Goal: Task Accomplishment & Management: Manage account settings

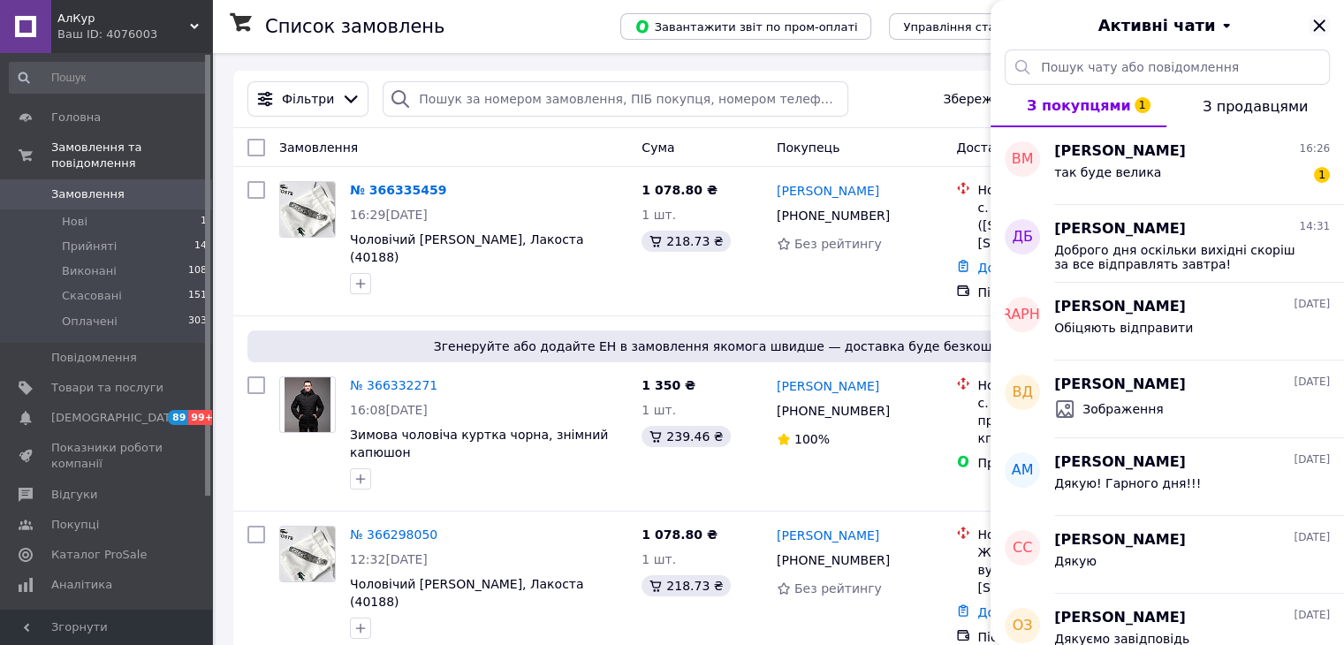
click at [1318, 23] on icon "Закрити" at bounding box center [1319, 25] width 21 height 21
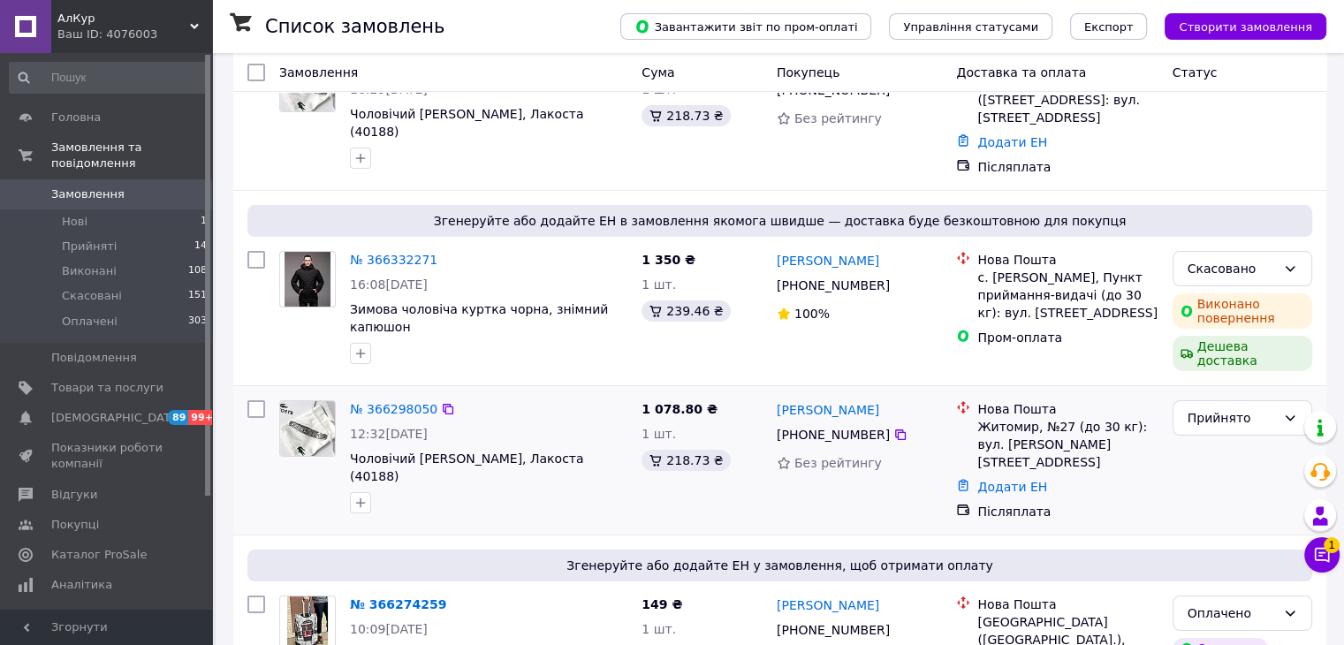
scroll to position [265, 0]
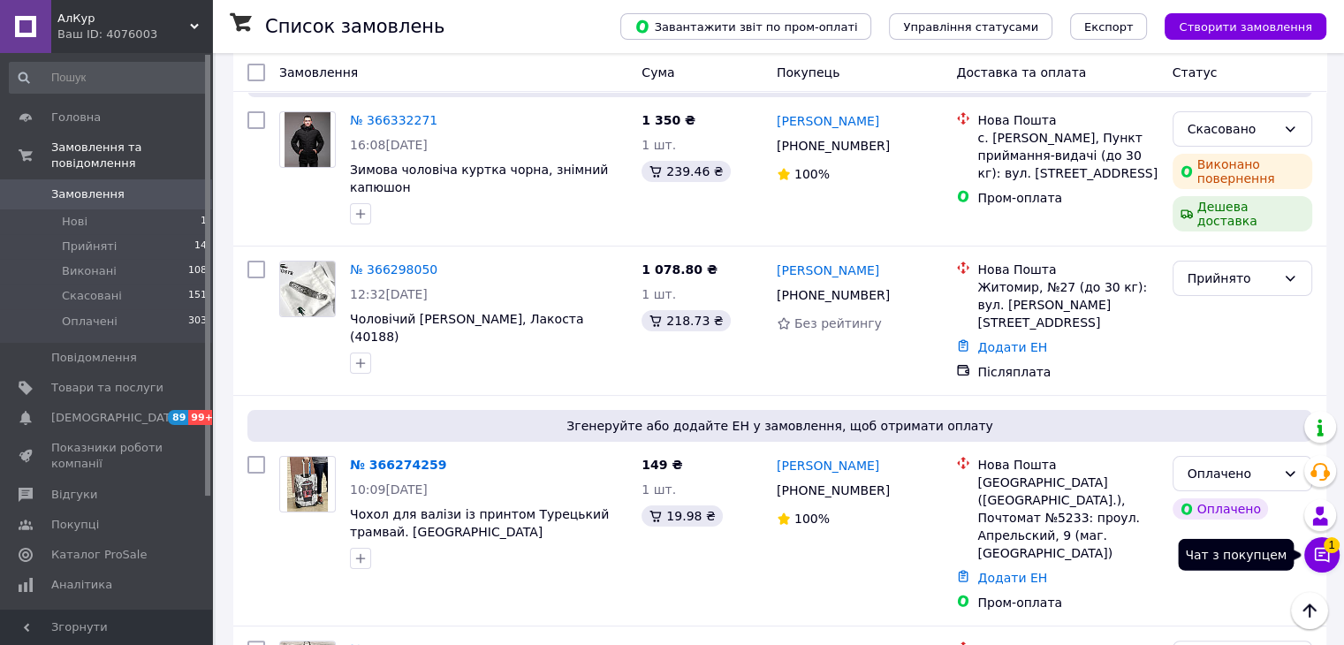
click at [1319, 556] on icon at bounding box center [1322, 555] width 15 height 15
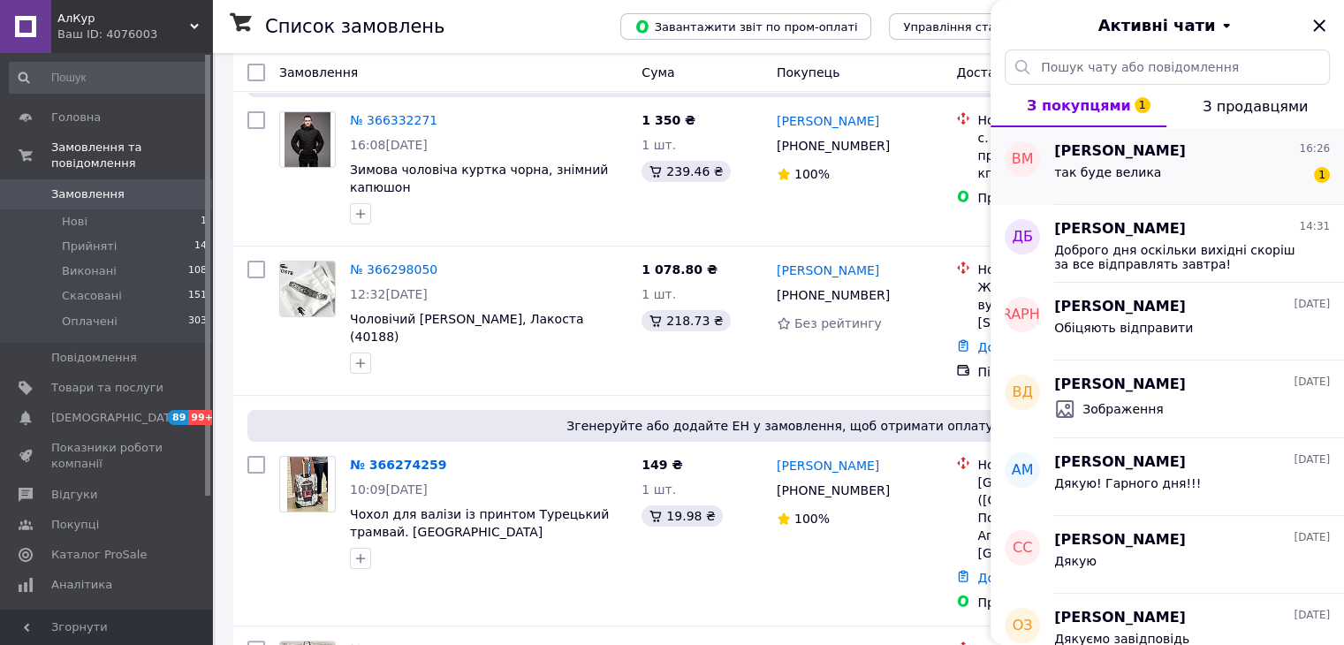
click at [1230, 184] on div "так буде велика 1" at bounding box center [1192, 176] width 276 height 28
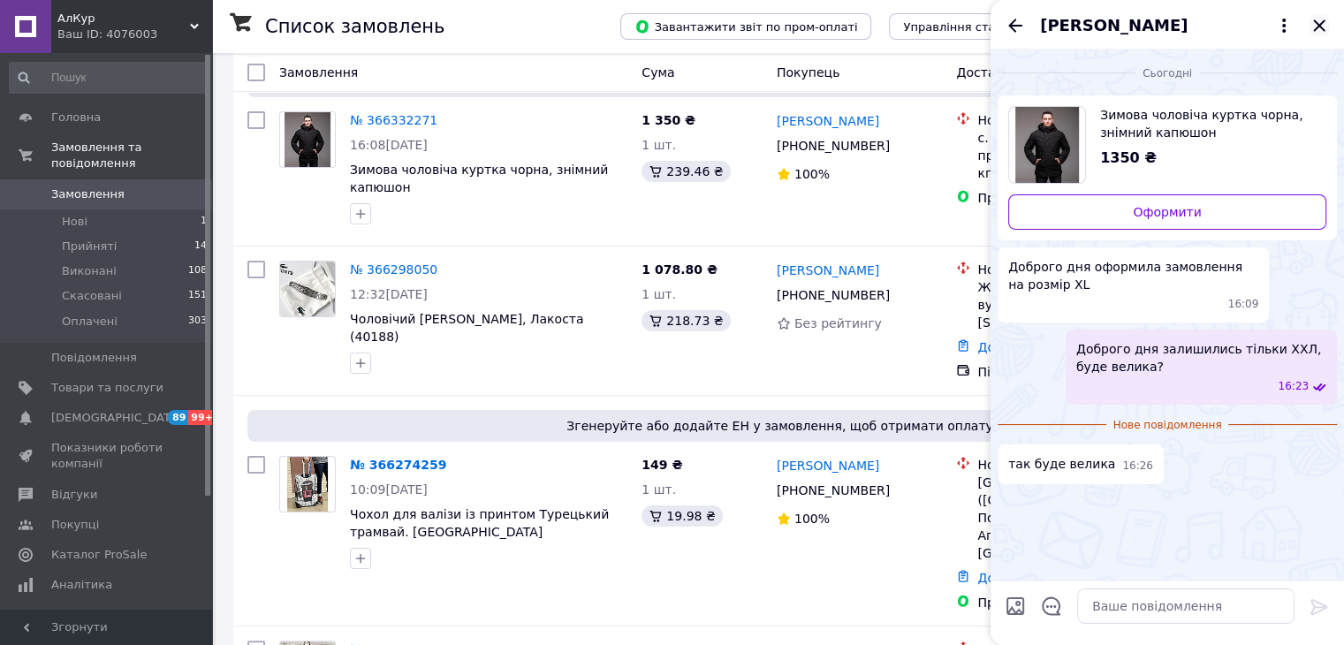
click at [1318, 27] on icon "Закрити" at bounding box center [1318, 24] width 11 height 11
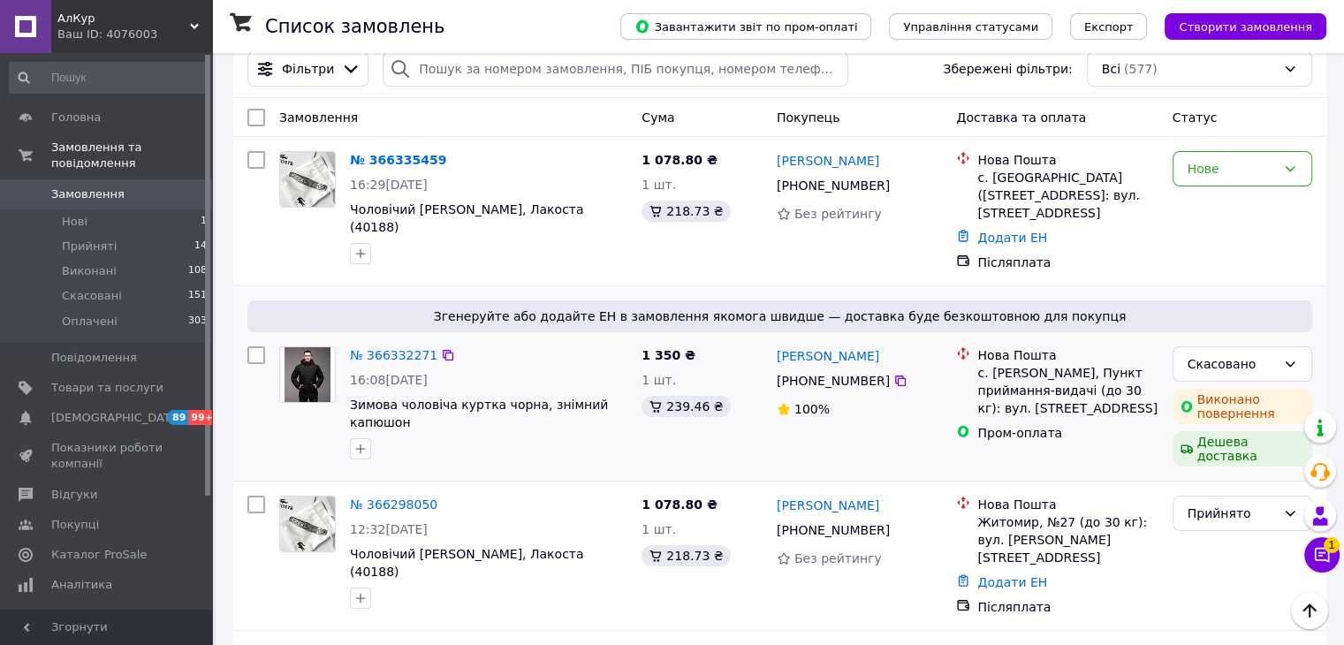
scroll to position [0, 0]
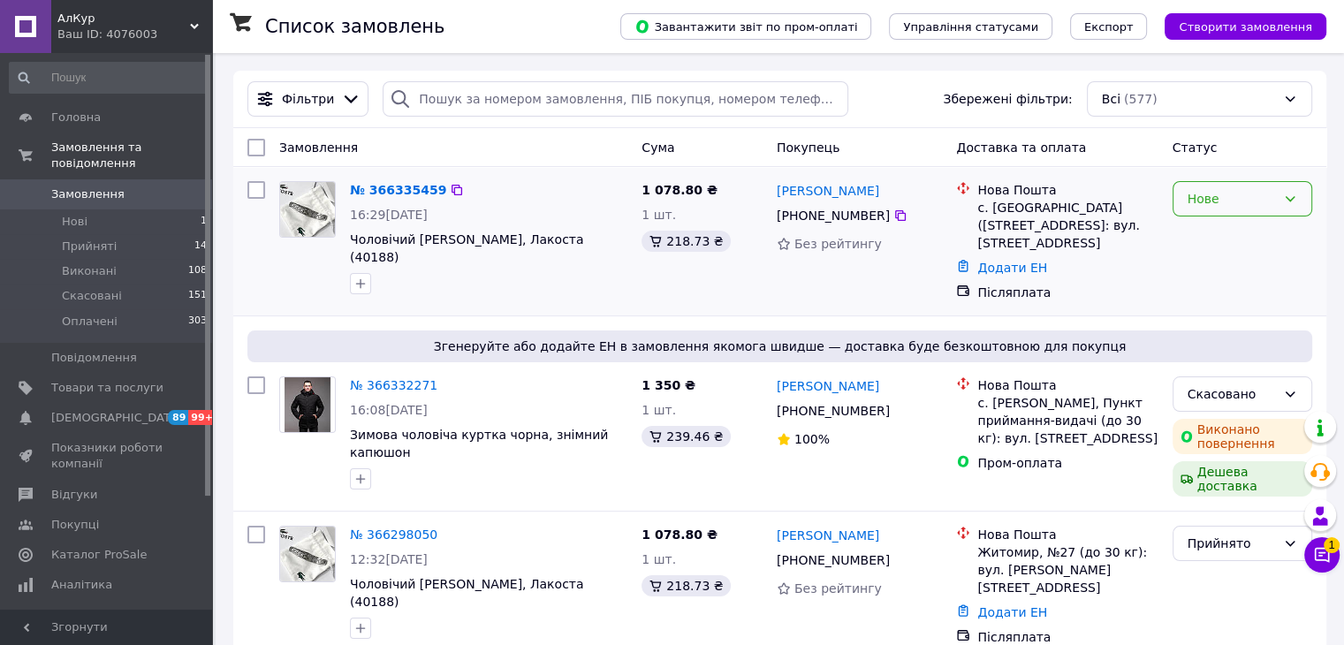
click at [1212, 199] on div "Нове" at bounding box center [1232, 198] width 88 height 19
click at [1216, 228] on li "Прийнято" at bounding box center [1242, 238] width 138 height 32
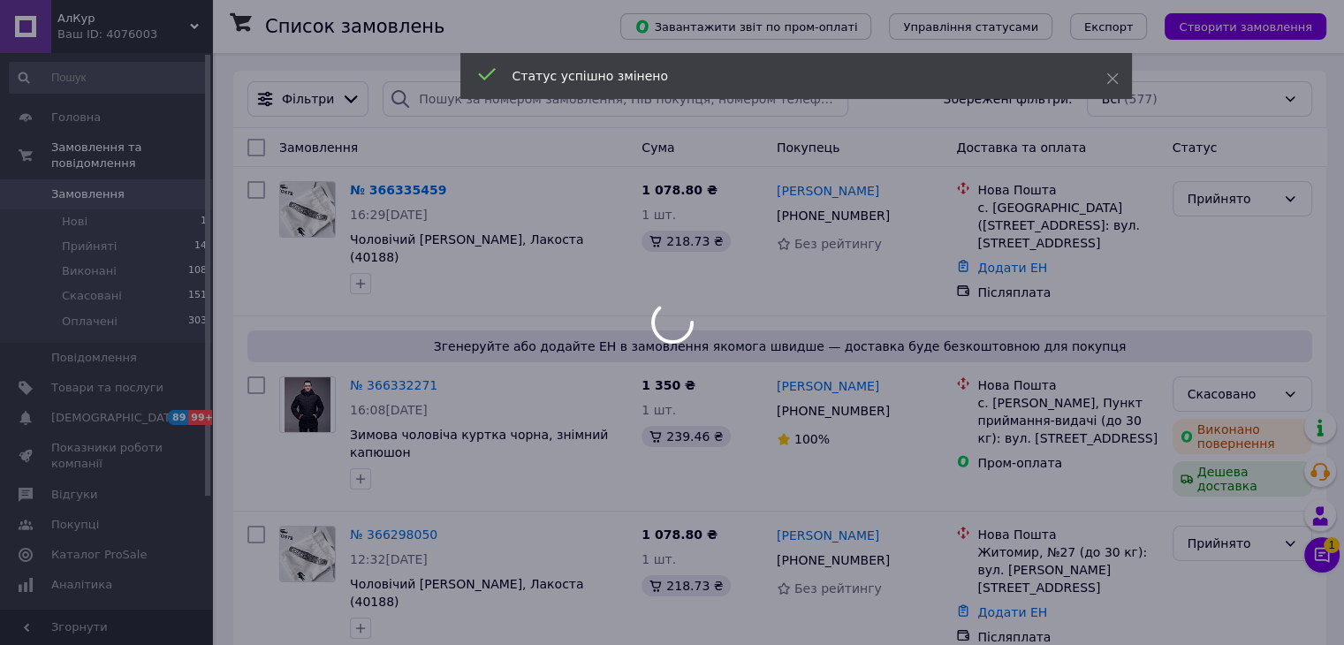
drag, startPoint x: 394, startPoint y: 258, endPoint x: 345, endPoint y: 245, distance: 51.2
click at [345, 245] on div at bounding box center [672, 322] width 1344 height 645
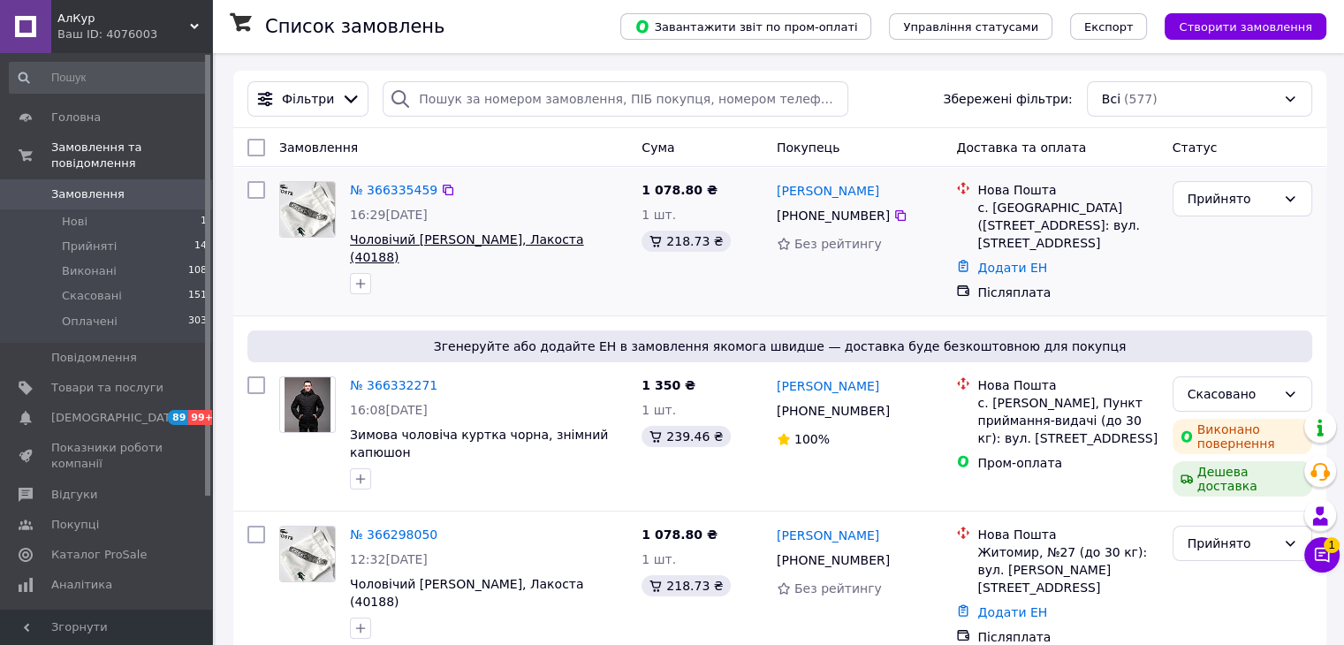
drag, startPoint x: 405, startPoint y: 265, endPoint x: 351, endPoint y: 239, distance: 59.7
click at [351, 239] on span "Чоловічий [PERSON_NAME], Лакоста (40188)" at bounding box center [488, 248] width 277 height 35
copy span "Чоловічий [PERSON_NAME], Лакоста (40188)"
click at [397, 196] on link "№ 366335459" at bounding box center [393, 190] width 87 height 14
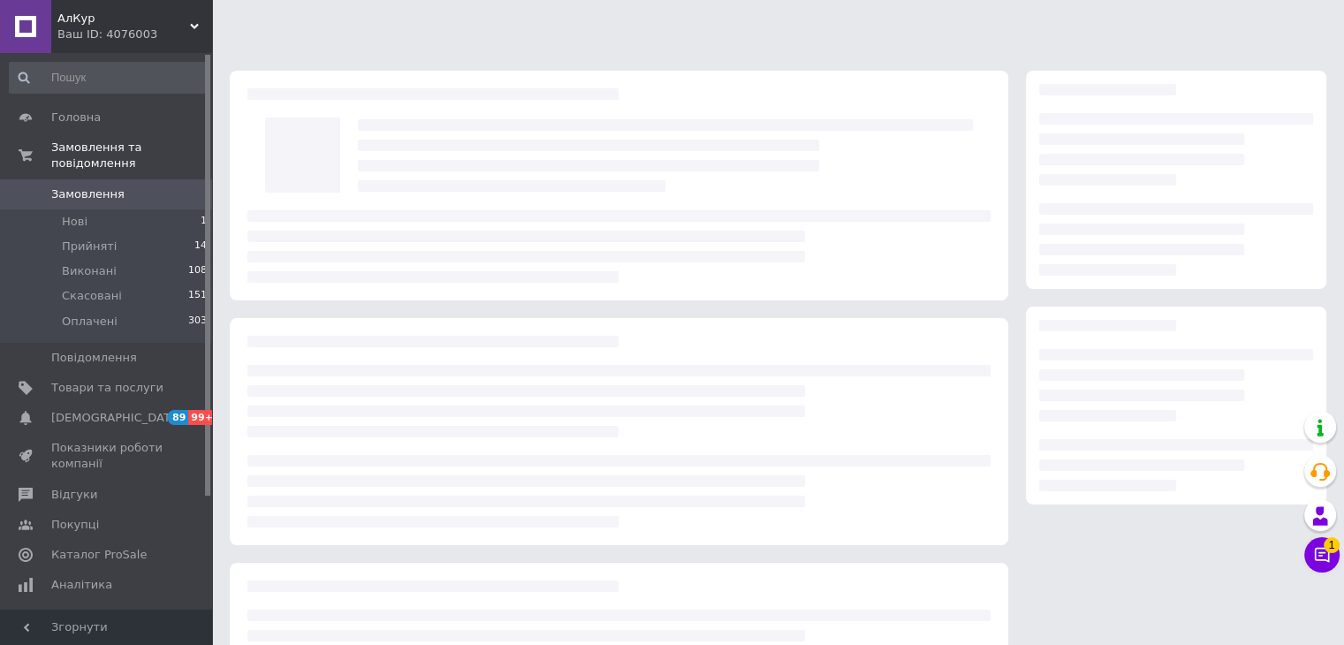
click at [1046, 42] on div at bounding box center [778, 404] width 1132 height 808
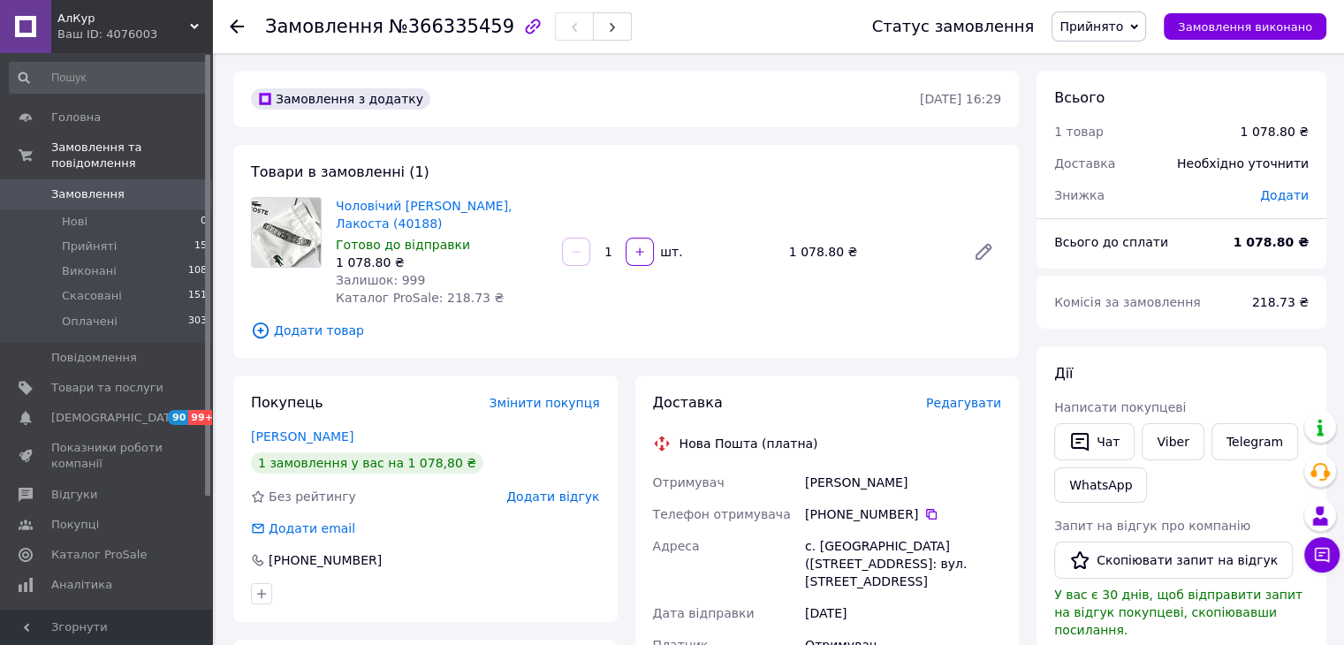
click at [580, 93] on div "Замовлення з додатку" at bounding box center [583, 99] width 672 height 28
